Goal: Information Seeking & Learning: Learn about a topic

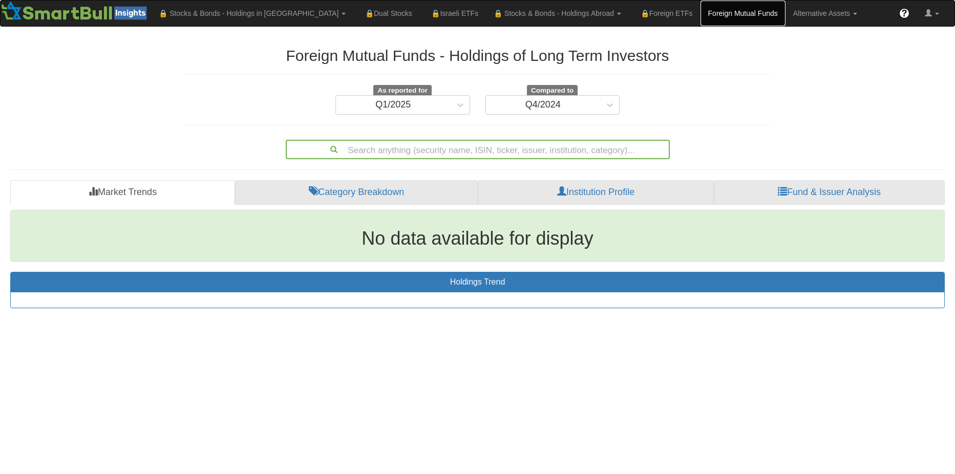
click at [700, 12] on link "Foreign Mutual Funds" at bounding box center [742, 14] width 85 height 26
click at [811, 197] on link "Fund & Issuer Analysis" at bounding box center [829, 192] width 231 height 25
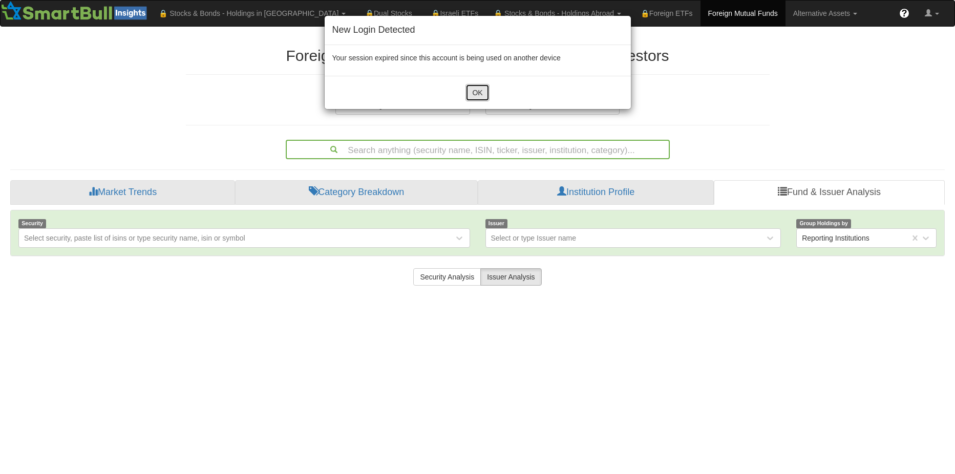
click at [475, 98] on button "OK" at bounding box center [477, 92] width 24 height 17
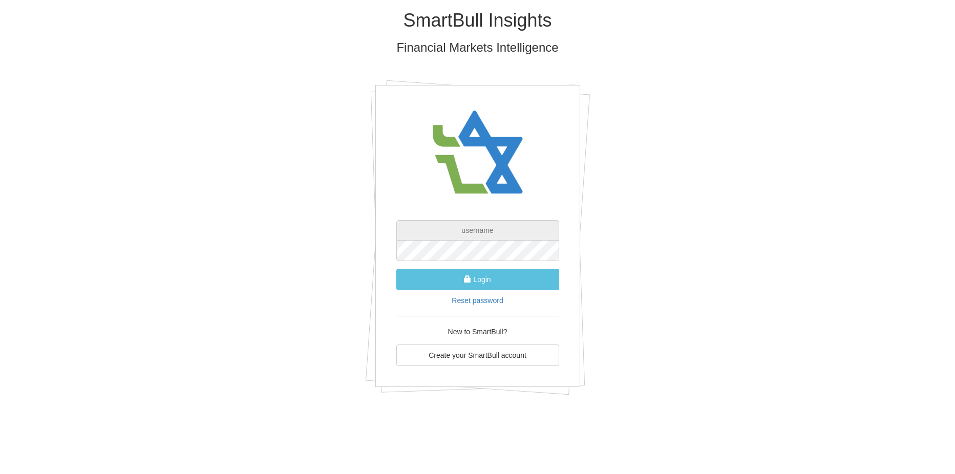
type input "[EMAIL_ADDRESS][PERSON_NAME][DOMAIN_NAME]"
click at [506, 280] on button "Login" at bounding box center [477, 280] width 163 height 22
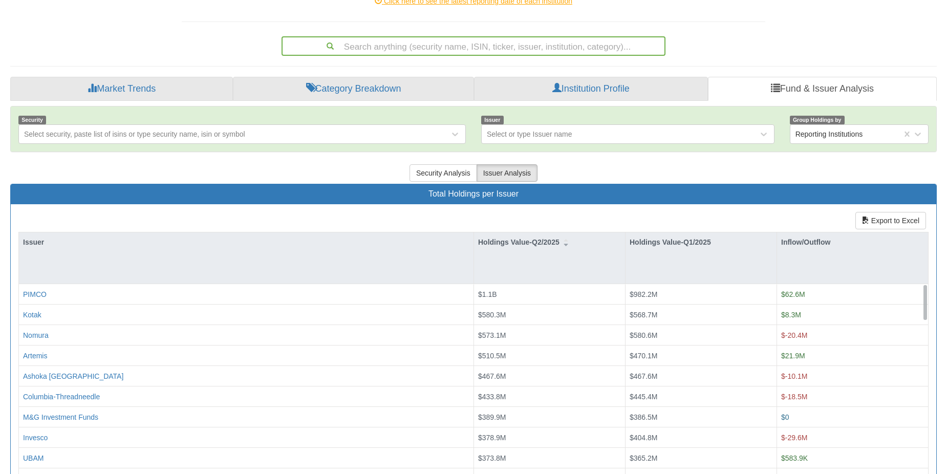
scroll to position [154, 0]
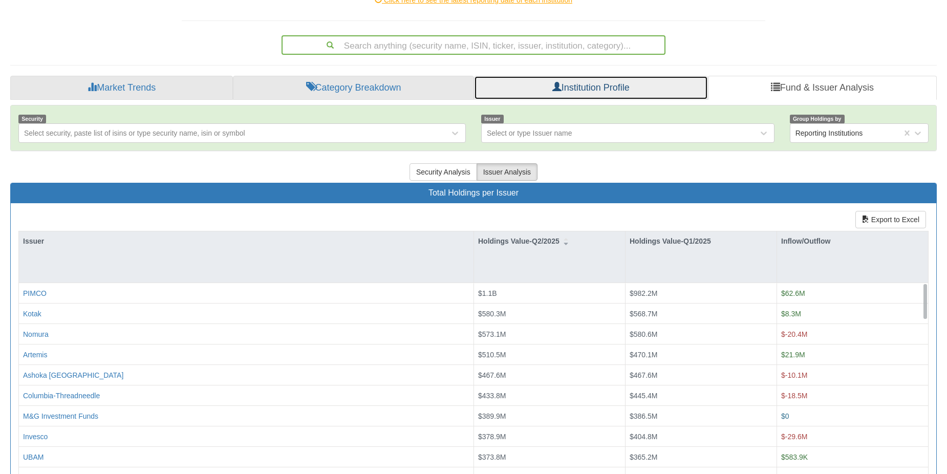
click at [596, 83] on link "Institution Profile" at bounding box center [591, 88] width 234 height 25
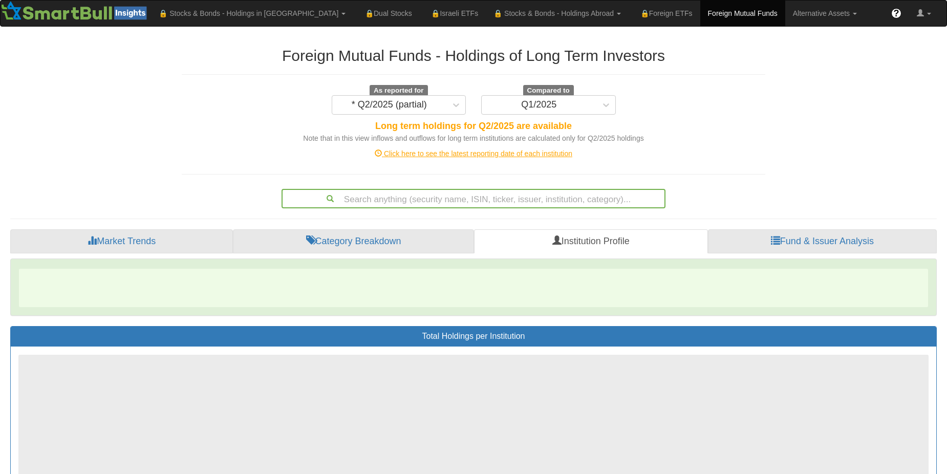
click at [549, 92] on span "Compared to" at bounding box center [548, 90] width 51 height 11
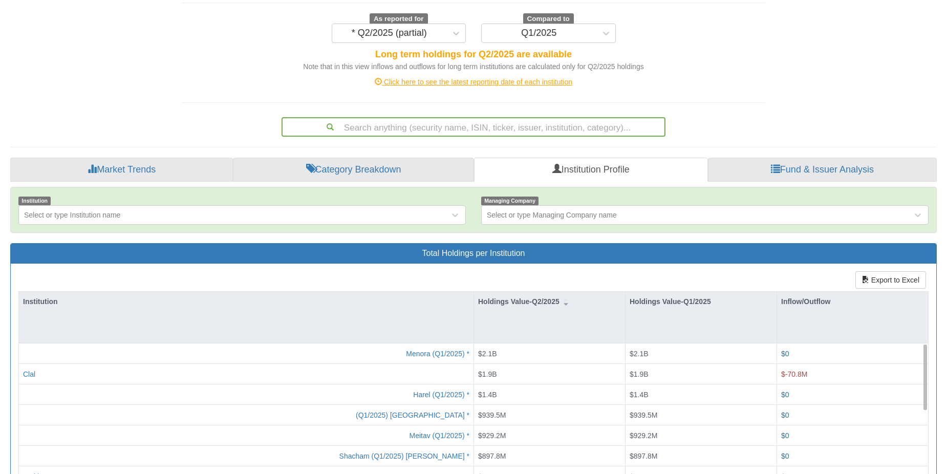
scroll to position [205, 0]
